Goal: Task Accomplishment & Management: Manage account settings

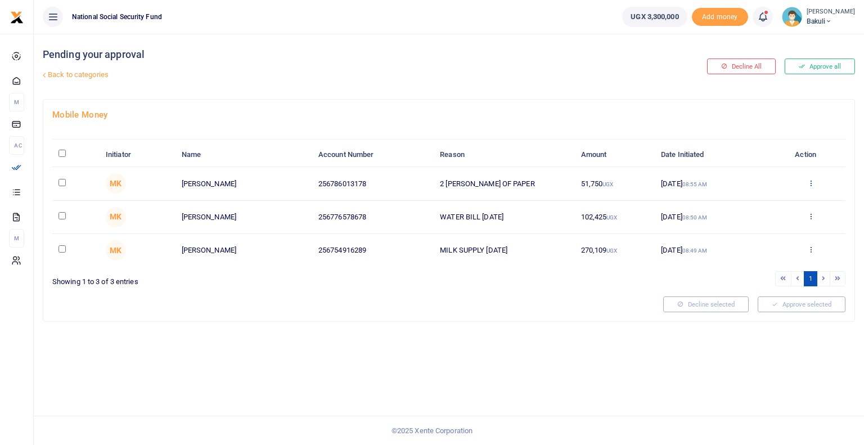
click at [809, 184] on icon at bounding box center [810, 183] width 7 height 8
click at [771, 202] on link "Approve" at bounding box center [769, 201] width 89 height 16
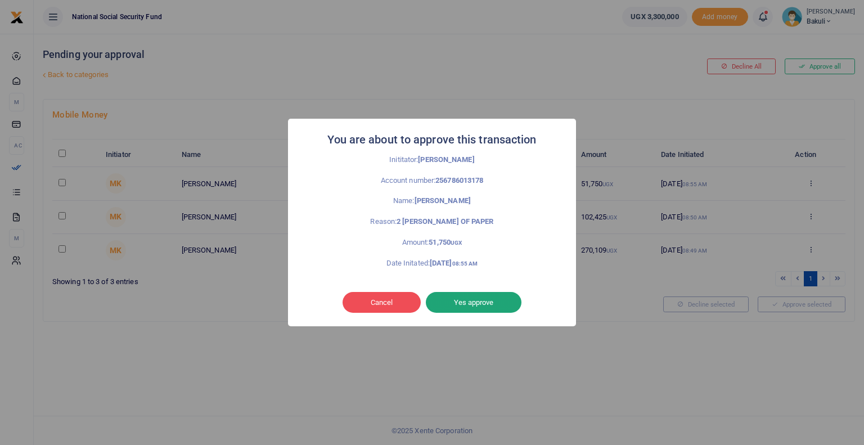
click at [493, 304] on button "Yes approve" at bounding box center [474, 302] width 96 height 21
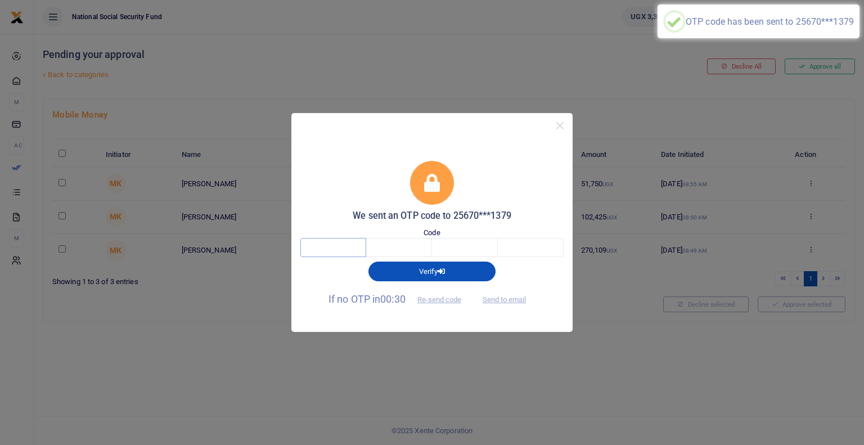
click at [319, 250] on input "text" at bounding box center [333, 247] width 66 height 19
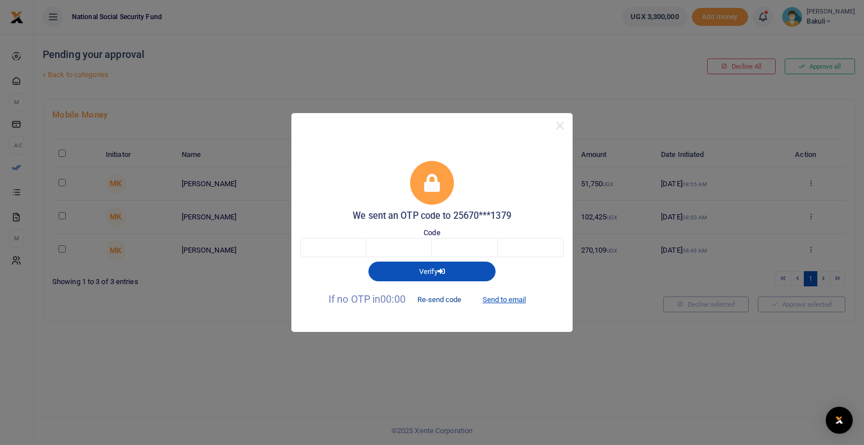
click at [428, 301] on button "Re-send code" at bounding box center [439, 299] width 63 height 19
click at [436, 299] on button "Re-send code" at bounding box center [439, 299] width 63 height 19
click at [390, 79] on div "We sent an OTP code to 25670***1379 Code Verify If no OTP in 00:00 Re-send code…" at bounding box center [432, 222] width 864 height 445
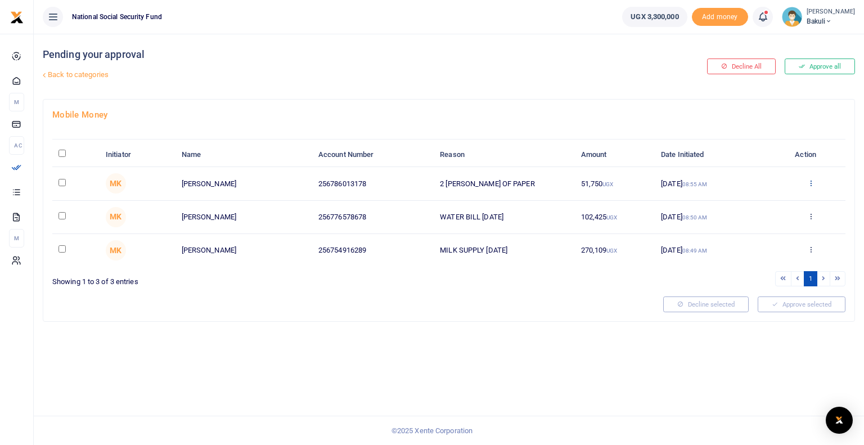
click at [810, 182] on icon at bounding box center [810, 183] width 7 height 8
click at [756, 202] on link "Approve" at bounding box center [769, 201] width 89 height 16
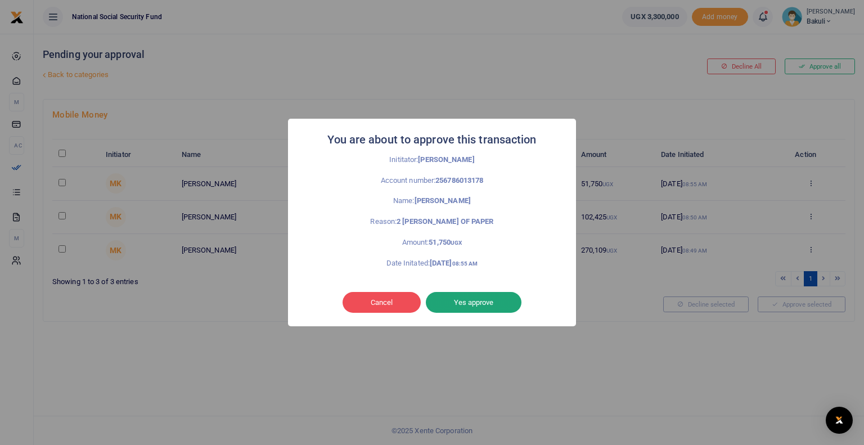
click at [471, 301] on button "Yes approve" at bounding box center [474, 302] width 96 height 21
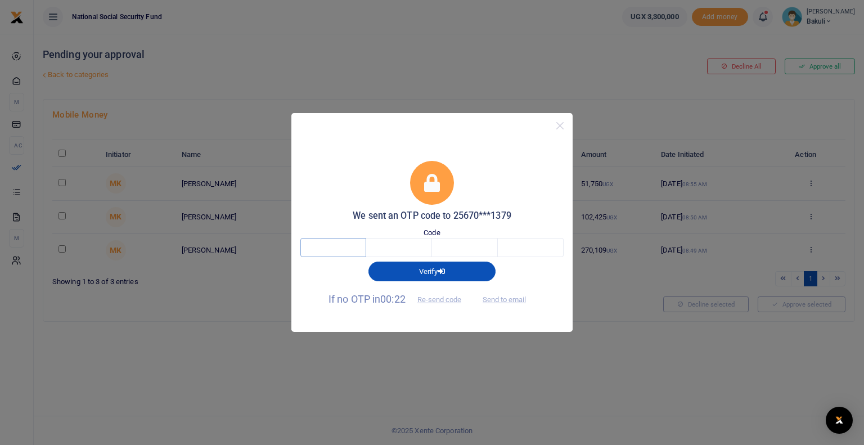
click at [326, 247] on input "text" at bounding box center [333, 247] width 66 height 19
type input "6"
type input "1"
type input "3"
type input "4"
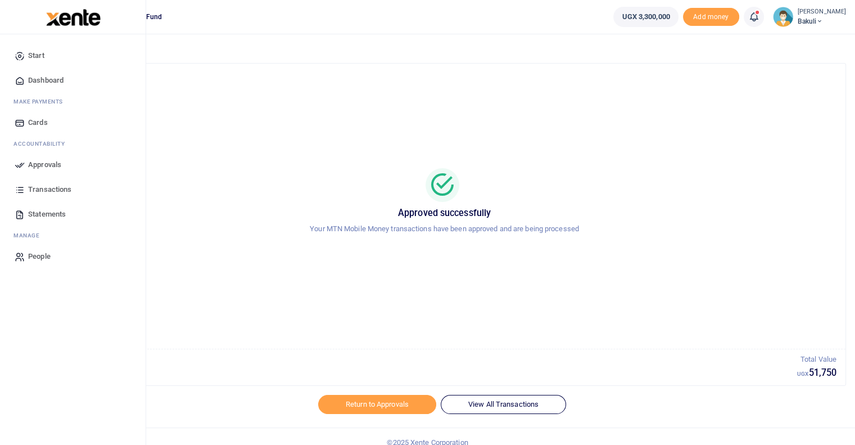
click at [20, 166] on icon at bounding box center [20, 165] width 10 height 10
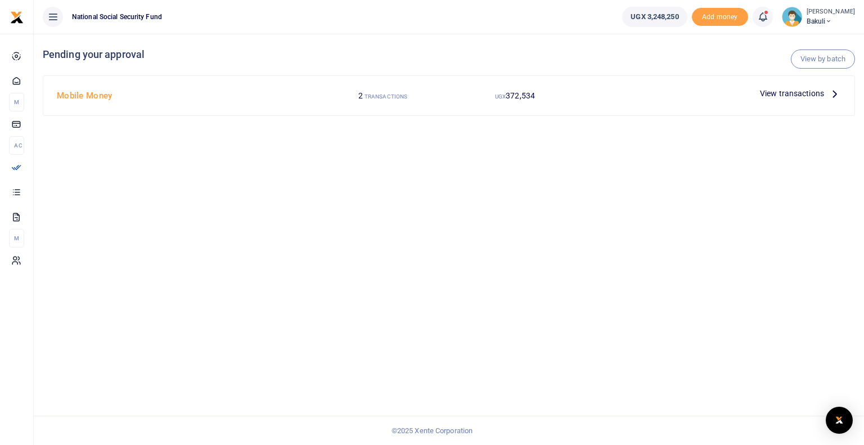
click at [802, 93] on span "View transactions" at bounding box center [792, 93] width 64 height 12
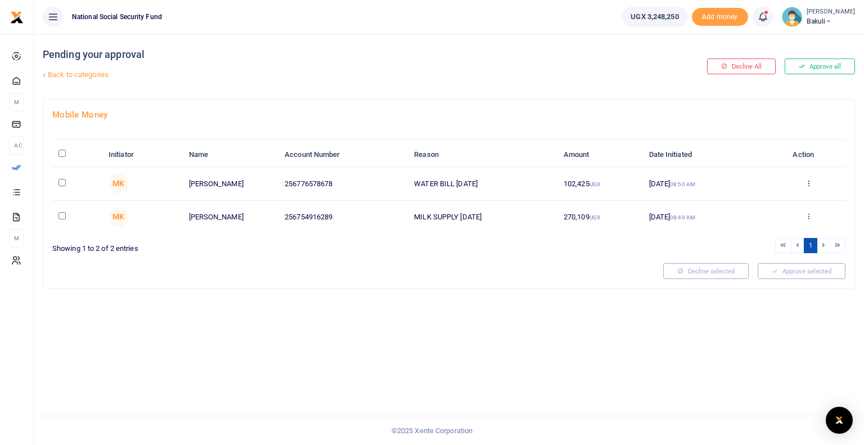
click at [809, 182] on icon at bounding box center [808, 183] width 7 height 8
click at [762, 201] on link "Approve" at bounding box center [767, 201] width 89 height 16
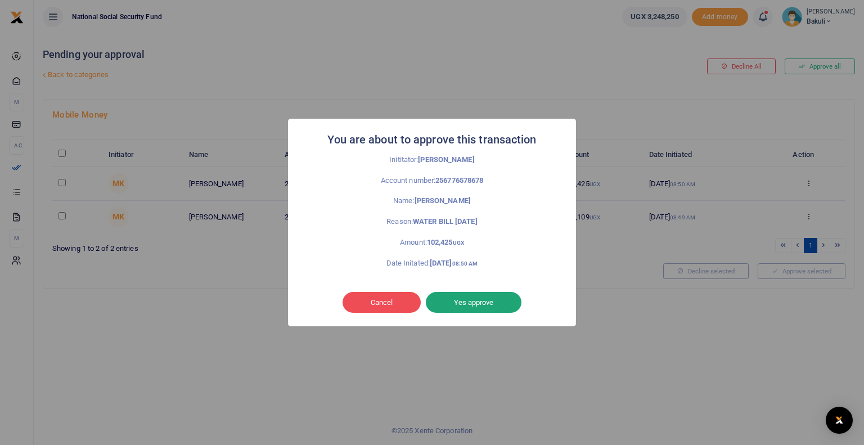
click at [476, 305] on button "Yes approve" at bounding box center [474, 302] width 96 height 21
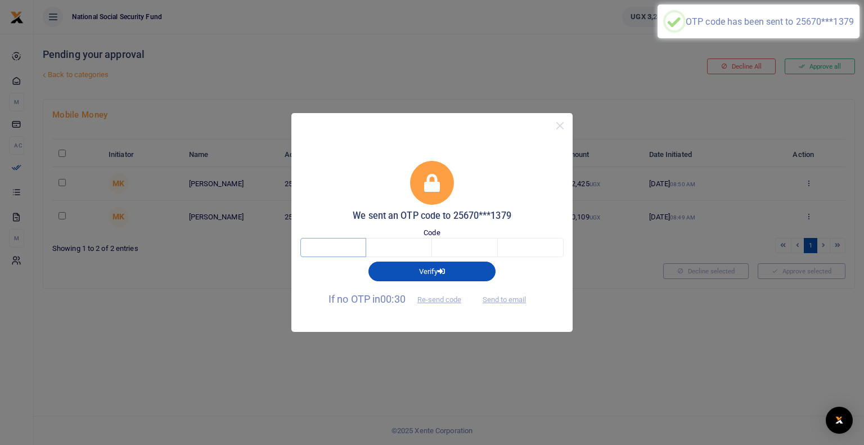
click at [325, 246] on input "text" at bounding box center [333, 247] width 66 height 19
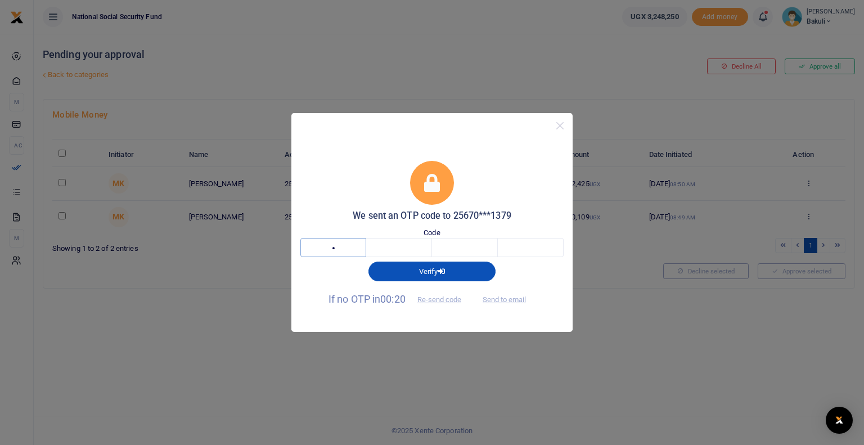
type input "6"
type input "2"
type input "9"
type input "5"
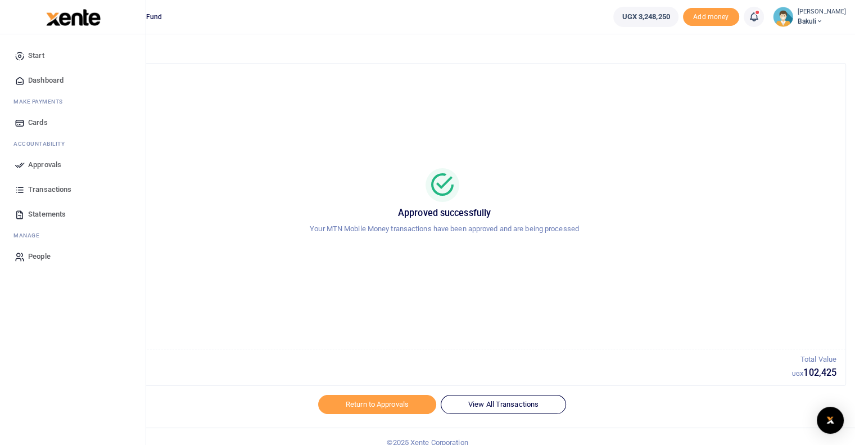
click at [19, 168] on icon at bounding box center [20, 165] width 10 height 10
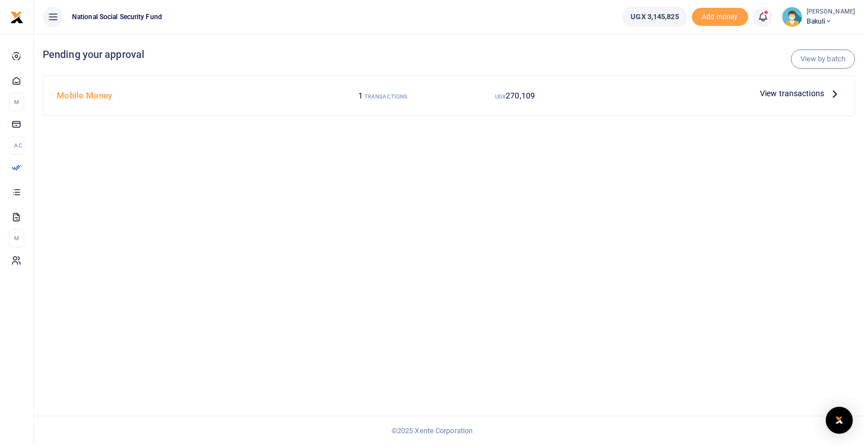
click at [798, 93] on span "View transactions" at bounding box center [792, 93] width 64 height 12
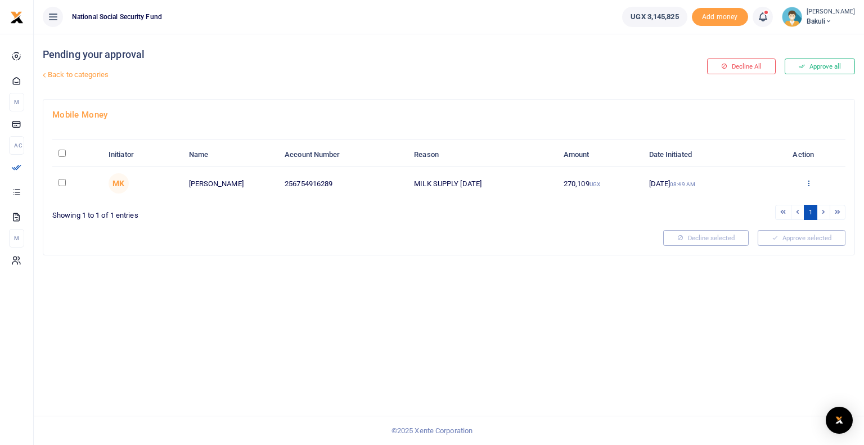
click at [806, 180] on icon at bounding box center [808, 183] width 7 height 8
click at [755, 200] on link "Approve" at bounding box center [767, 201] width 89 height 16
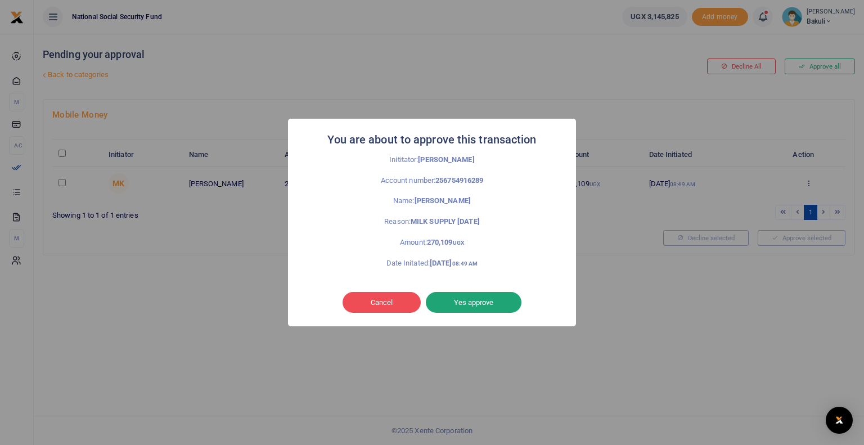
click at [489, 300] on button "Yes approve" at bounding box center [474, 302] width 96 height 21
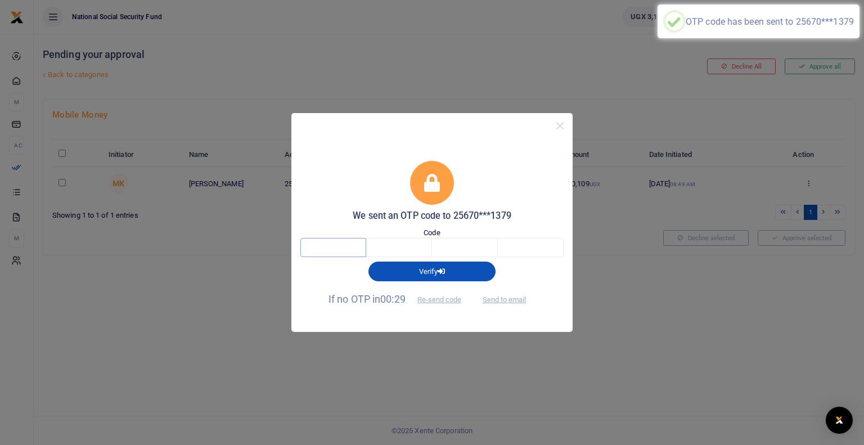
click at [317, 247] on input "text" at bounding box center [333, 247] width 66 height 19
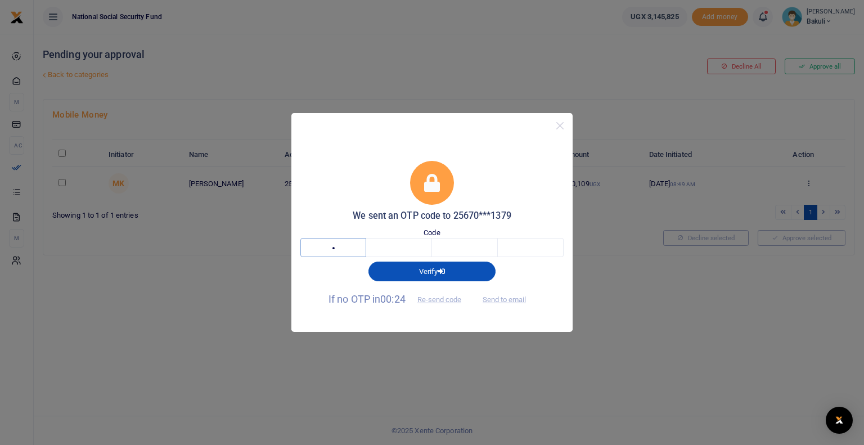
type input "7"
type input "4"
type input "6"
type input "1"
